Goal: Information Seeking & Learning: Learn about a topic

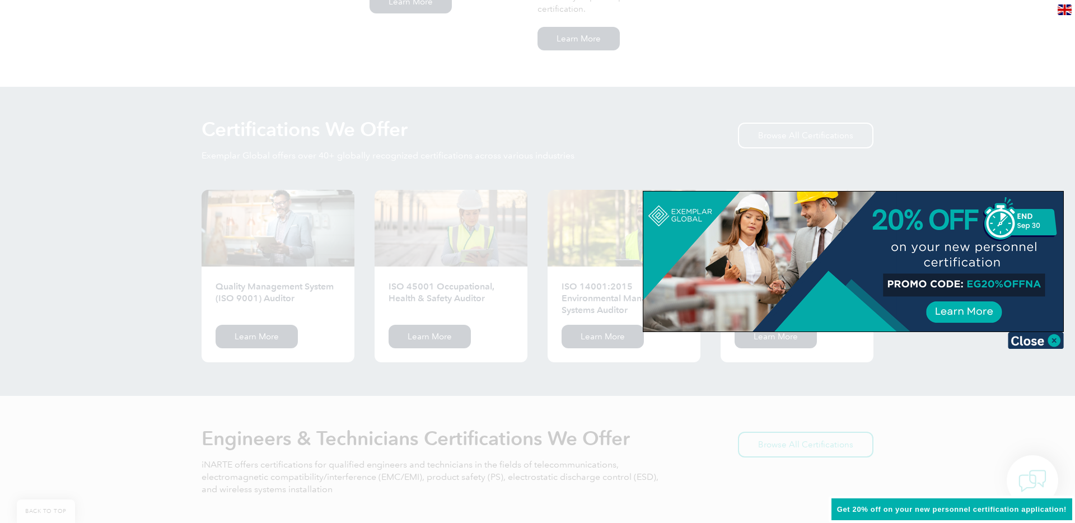
scroll to position [1038, 0]
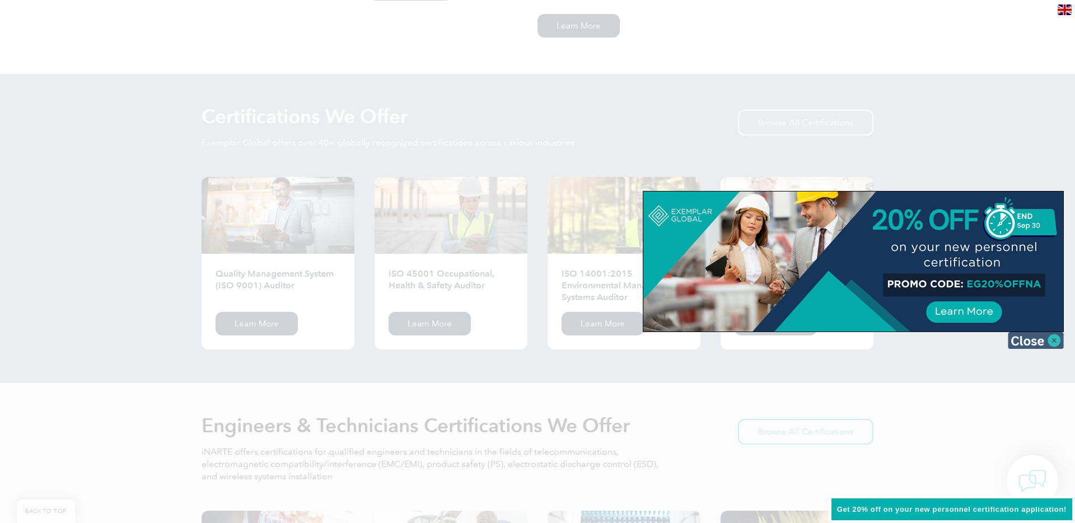
click at [1056, 342] on img at bounding box center [1036, 340] width 56 height 17
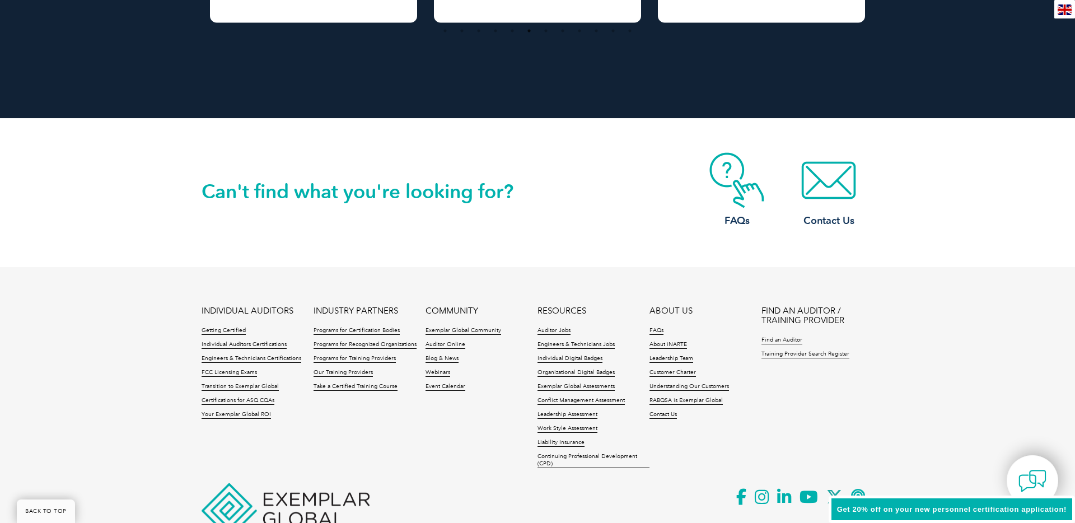
scroll to position [2550, 0]
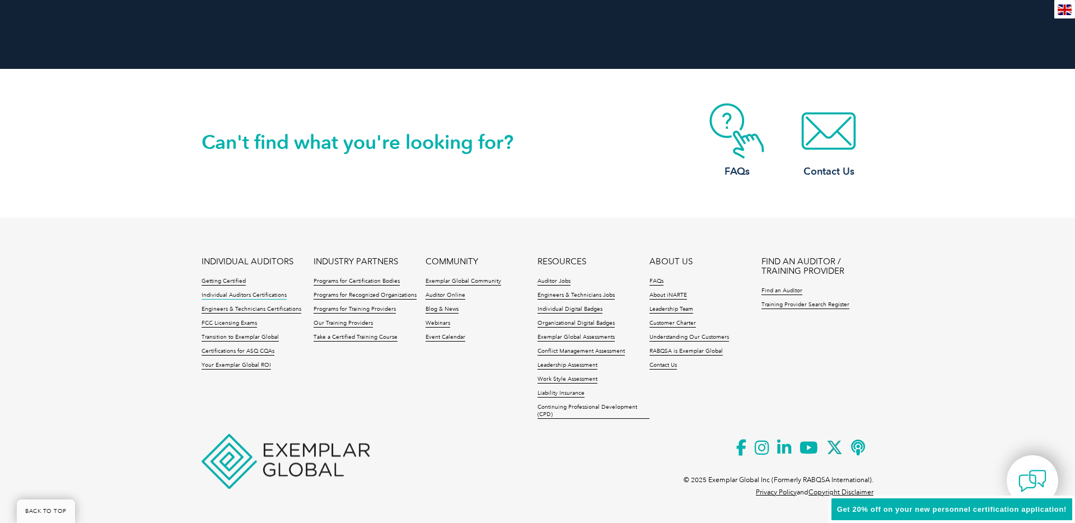
click at [226, 295] on link "Individual Auditors Certifications" at bounding box center [244, 296] width 85 height 8
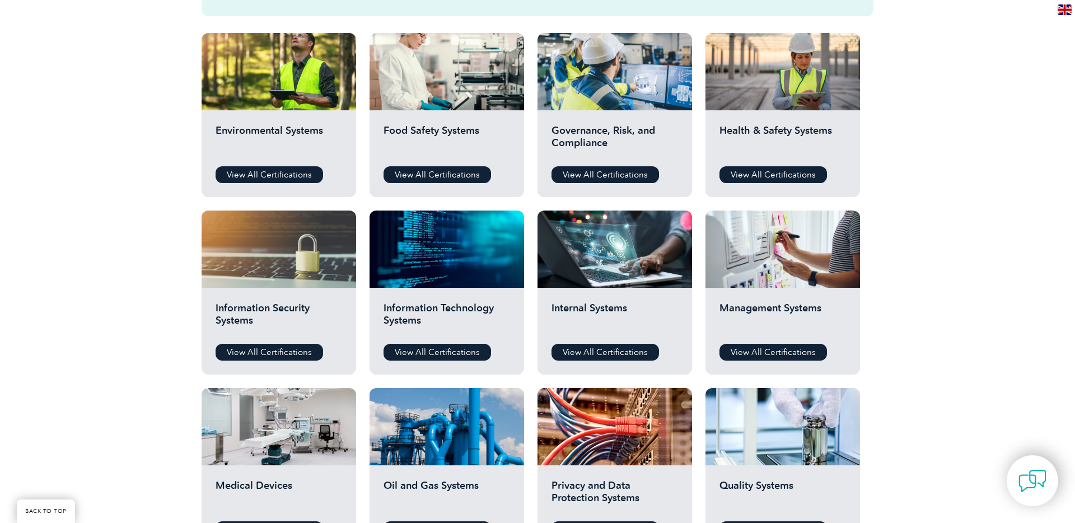
scroll to position [397, 0]
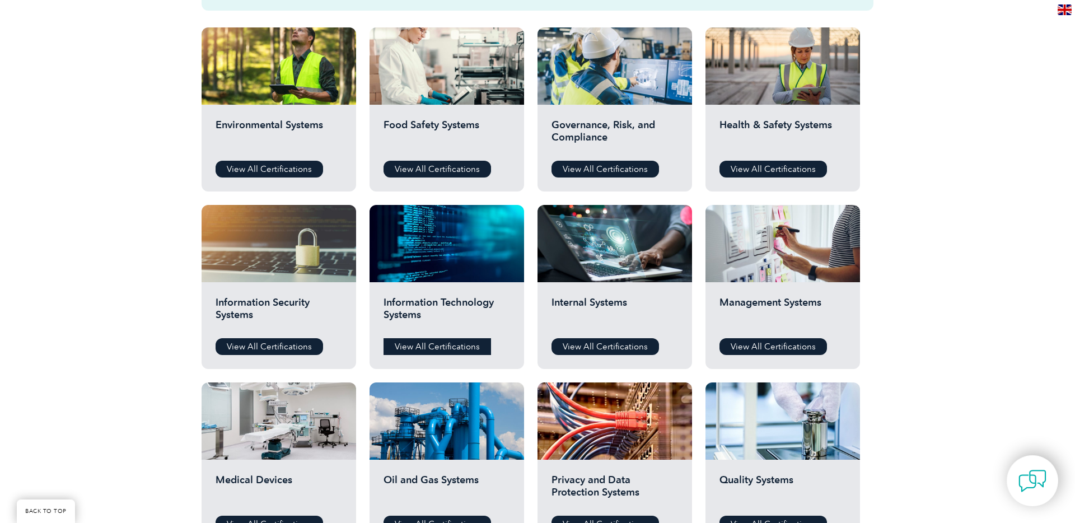
click at [449, 349] on link "View All Certifications" at bounding box center [438, 346] width 108 height 17
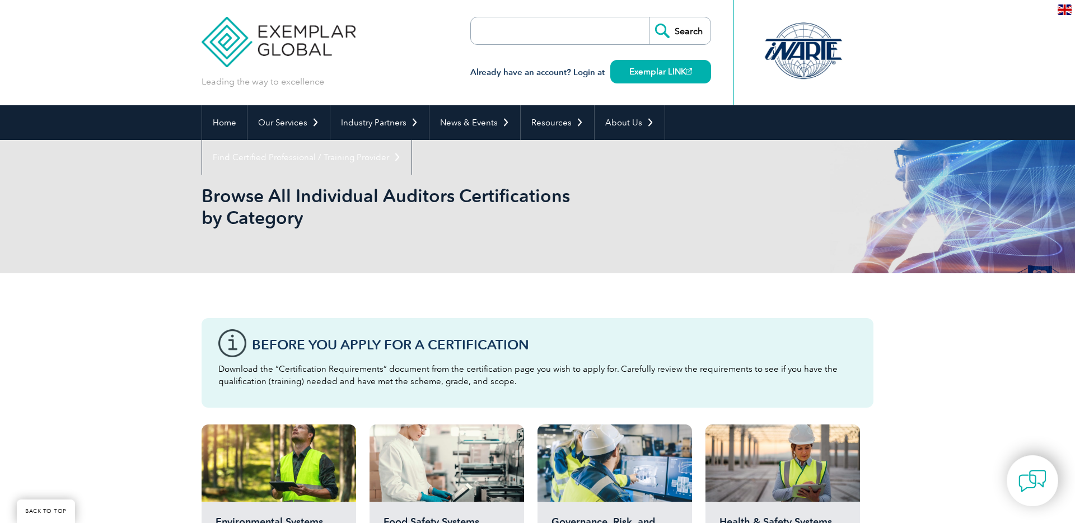
scroll to position [397, 0]
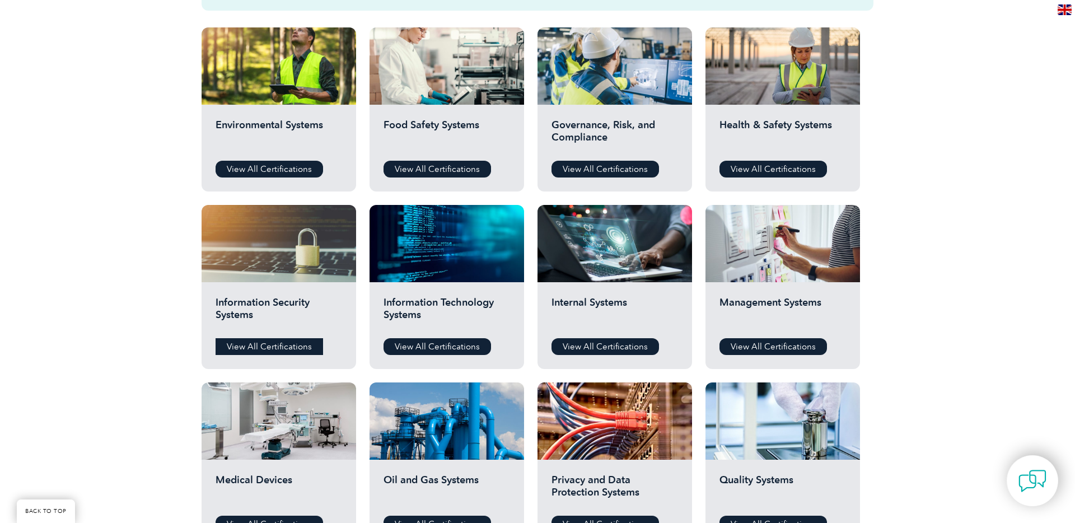
click at [269, 347] on link "View All Certifications" at bounding box center [270, 346] width 108 height 17
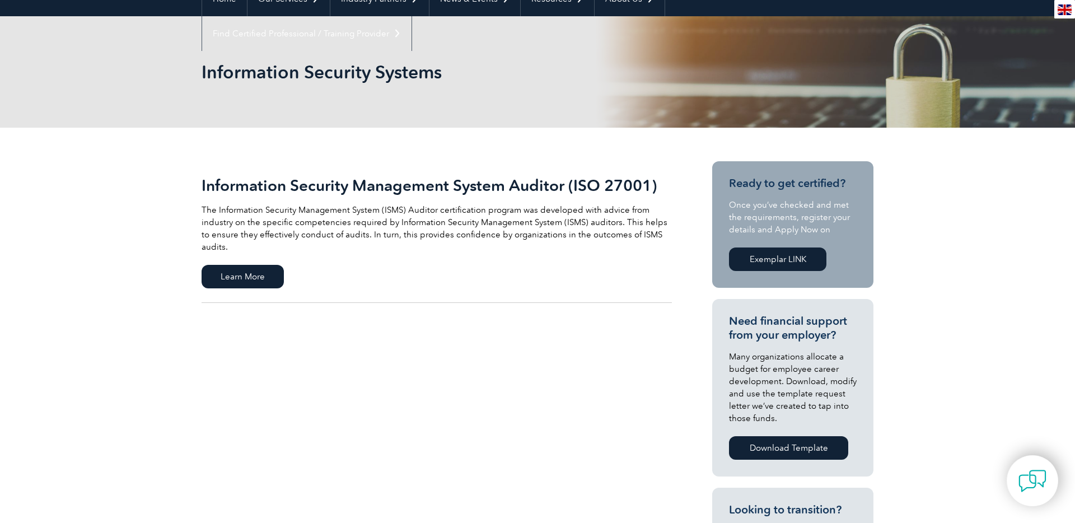
scroll to position [68, 0]
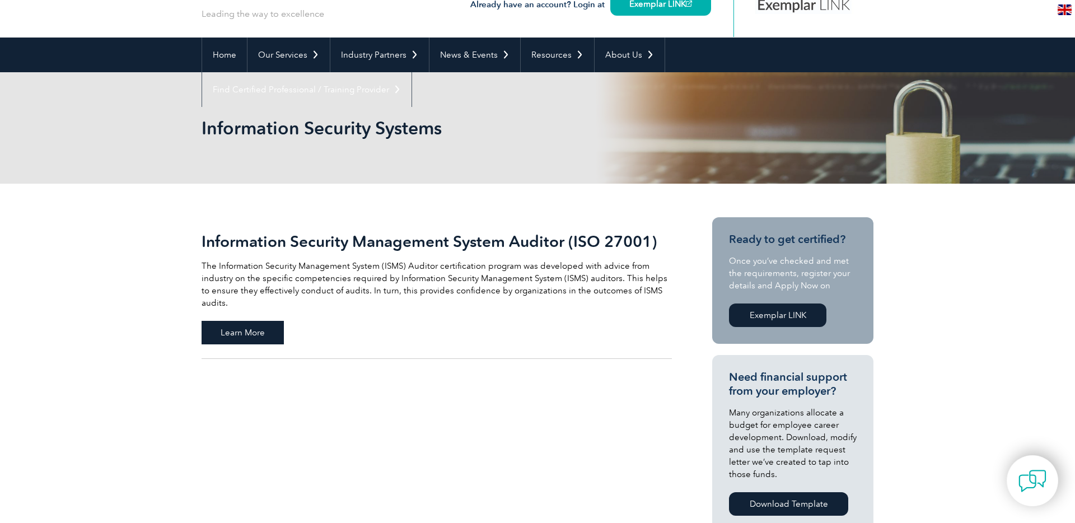
click at [259, 325] on span "Learn More" at bounding box center [243, 333] width 82 height 24
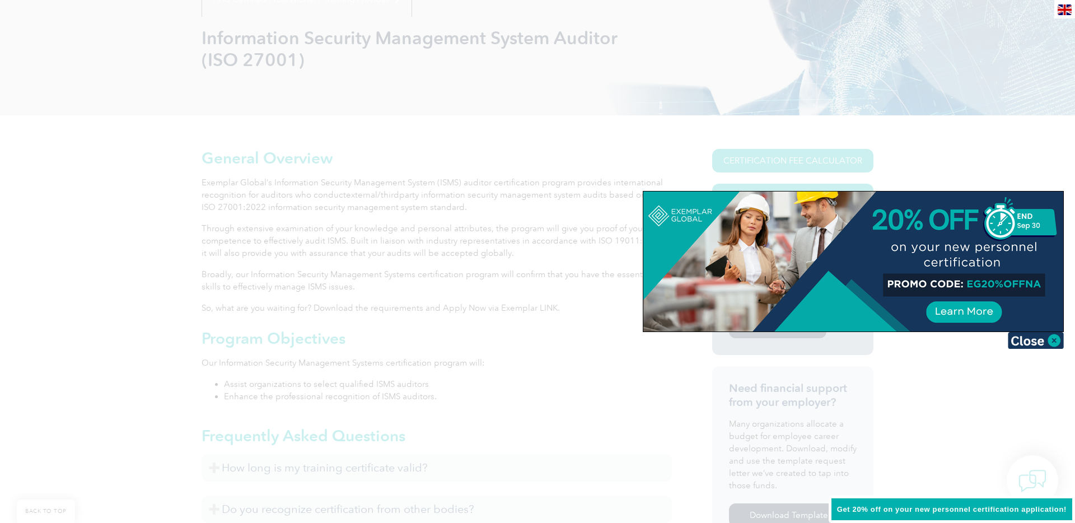
scroll to position [159, 0]
click at [1039, 342] on img at bounding box center [1036, 340] width 56 height 17
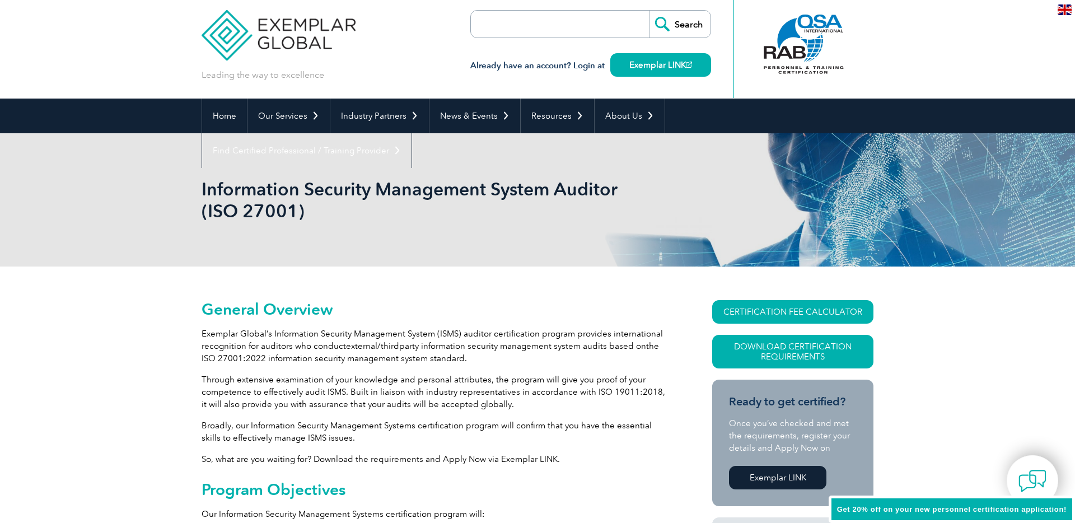
scroll to position [0, 0]
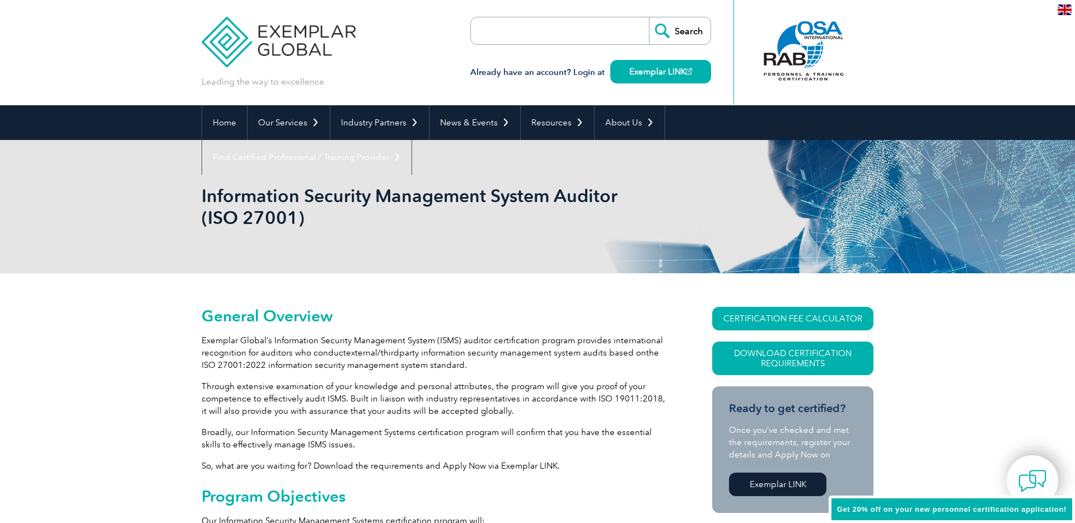
click at [513, 38] on input "search" at bounding box center [536, 30] width 118 height 27
type input "iso 27001"
click at [649, 17] on input "Search" at bounding box center [680, 30] width 62 height 27
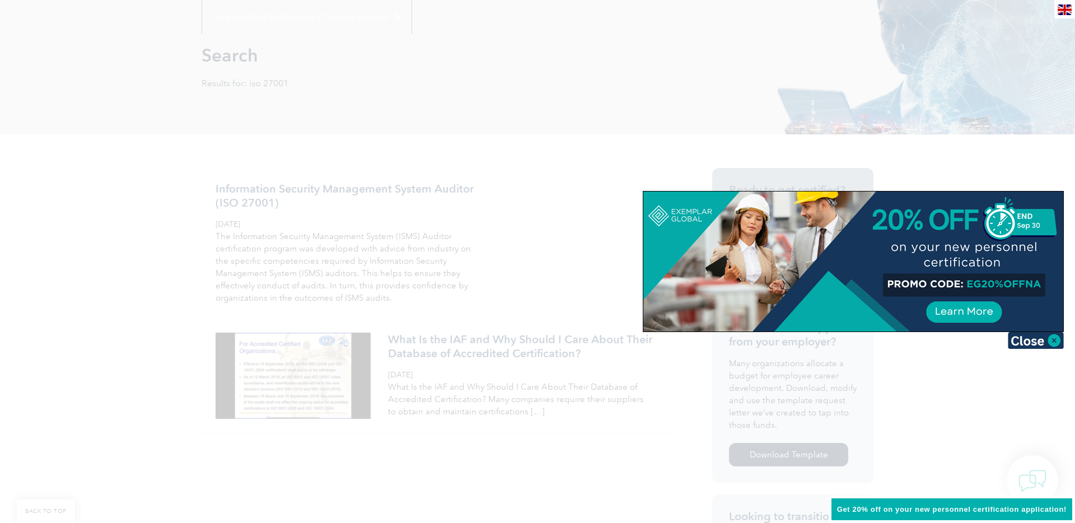
scroll to position [141, 0]
drag, startPoint x: 1038, startPoint y: 344, endPoint x: 820, endPoint y: 306, distance: 221.2
click at [1038, 344] on img at bounding box center [1036, 340] width 56 height 17
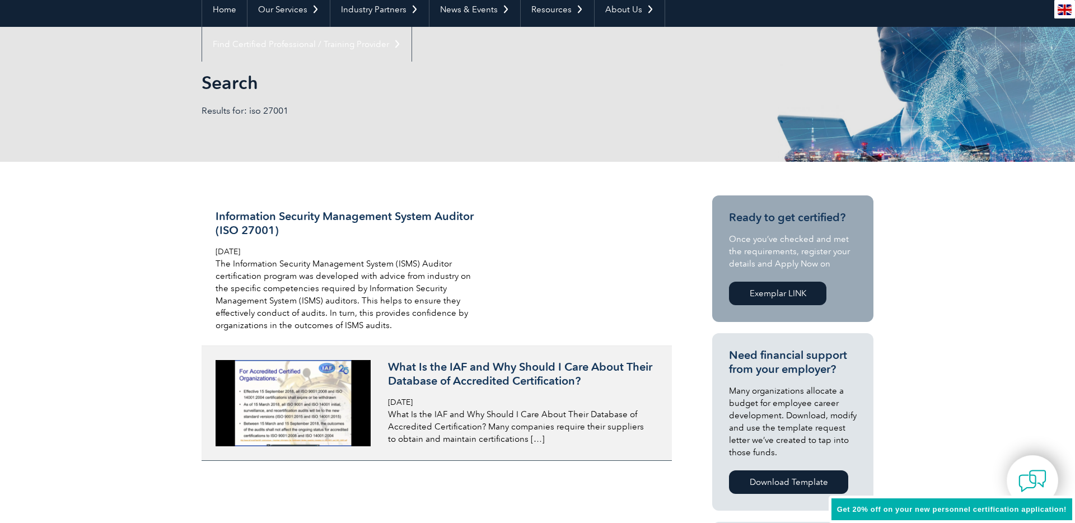
scroll to position [0, 0]
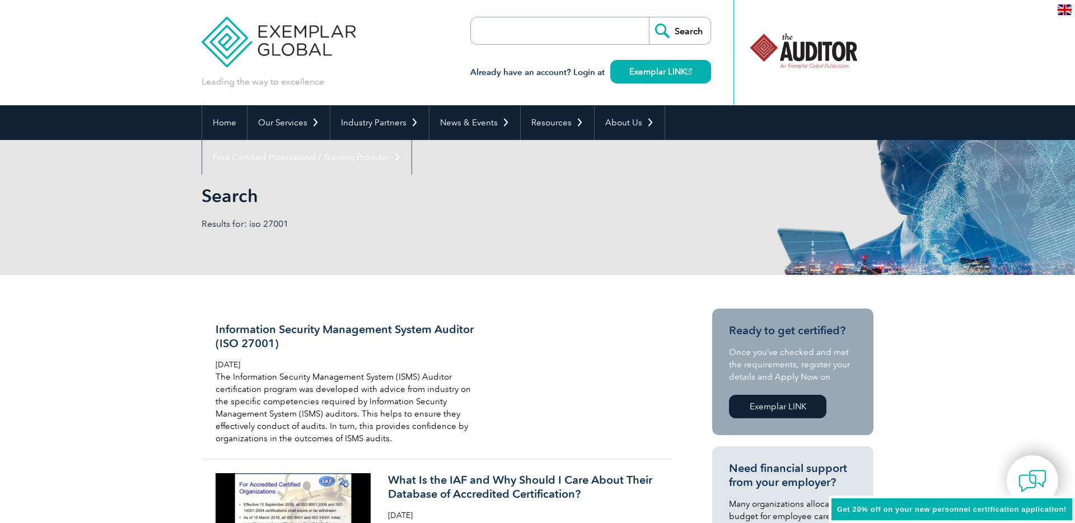
click at [286, 43] on img at bounding box center [279, 33] width 154 height 67
